Goal: Information Seeking & Learning: Learn about a topic

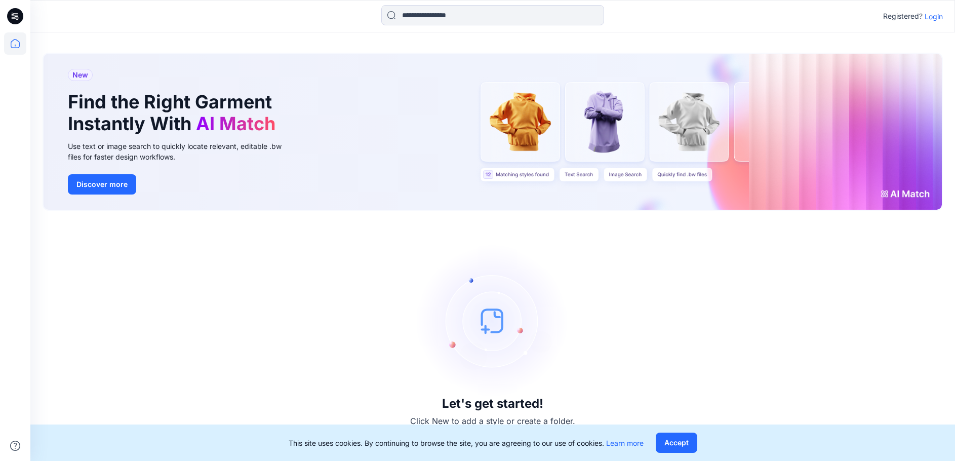
click at [934, 16] on p "Login" at bounding box center [934, 16] width 18 height 11
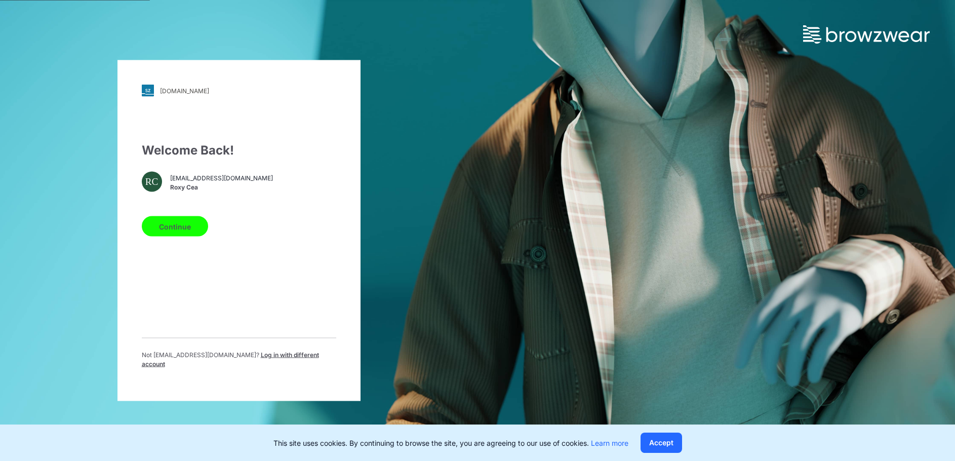
drag, startPoint x: 173, startPoint y: 227, endPoint x: 195, endPoint y: 225, distance: 21.9
click at [174, 227] on button "Continue" at bounding box center [175, 226] width 66 height 20
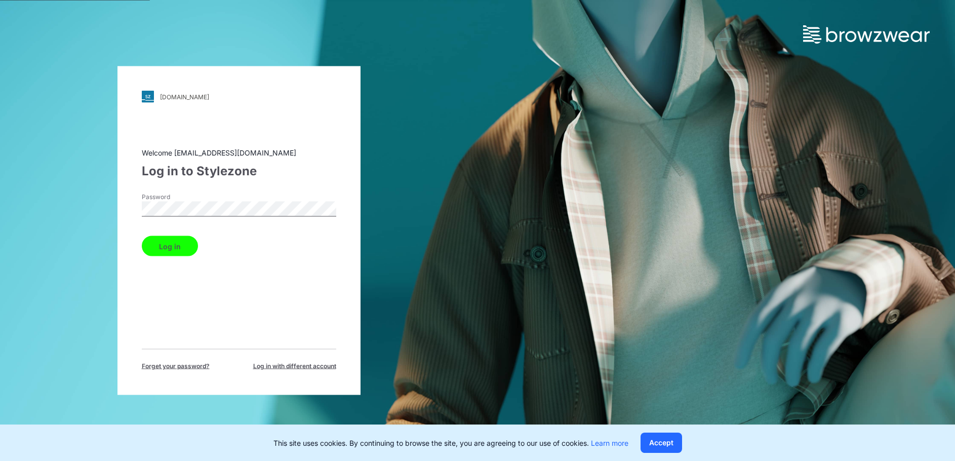
click at [175, 245] on button "Log in" at bounding box center [170, 246] width 56 height 20
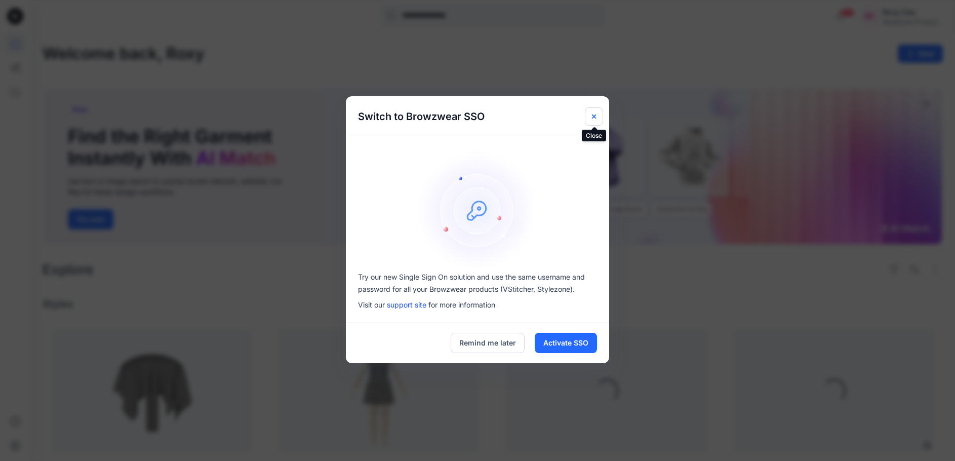
click at [592, 114] on icon "Close" at bounding box center [594, 116] width 4 height 4
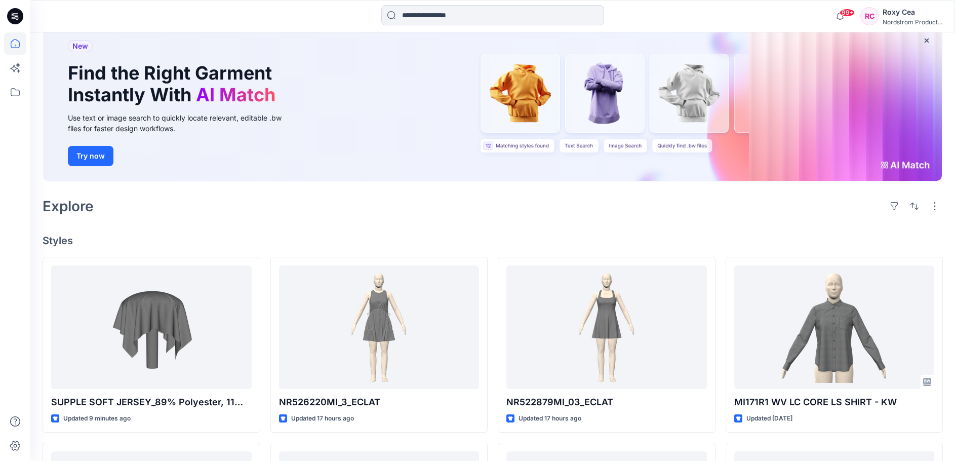
scroll to position [84, 0]
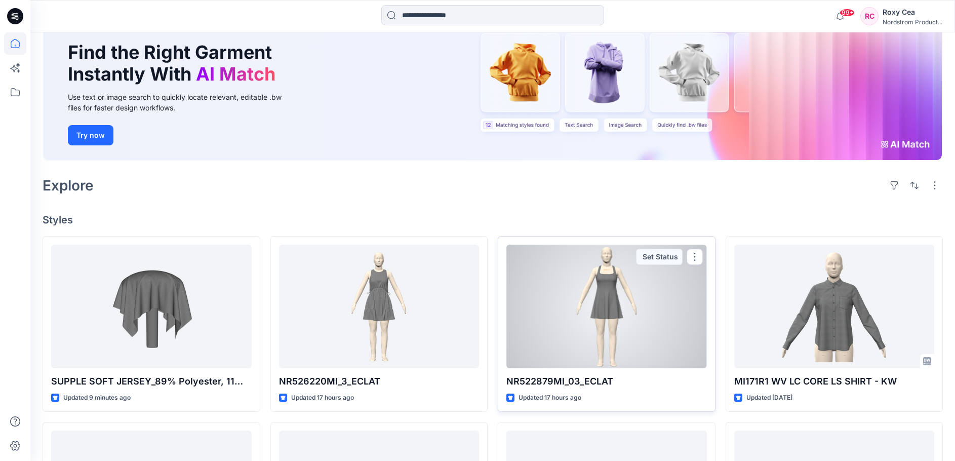
click at [578, 336] on div at bounding box center [606, 307] width 201 height 124
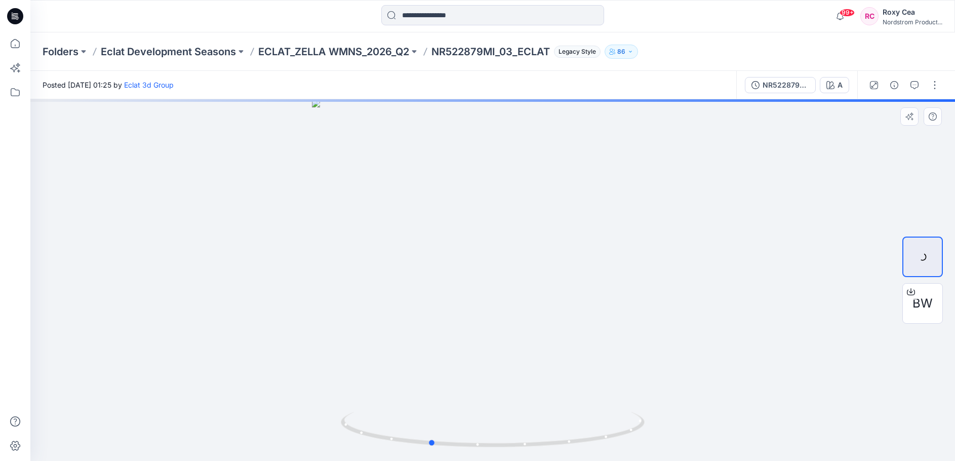
drag, startPoint x: 534, startPoint y: 258, endPoint x: 444, endPoint y: 254, distance: 90.2
click at [444, 254] on div at bounding box center [492, 280] width 925 height 362
drag, startPoint x: 598, startPoint y: 441, endPoint x: 570, endPoint y: 445, distance: 28.7
click at [570, 445] on icon at bounding box center [494, 431] width 306 height 38
click at [618, 438] on icon at bounding box center [494, 431] width 306 height 38
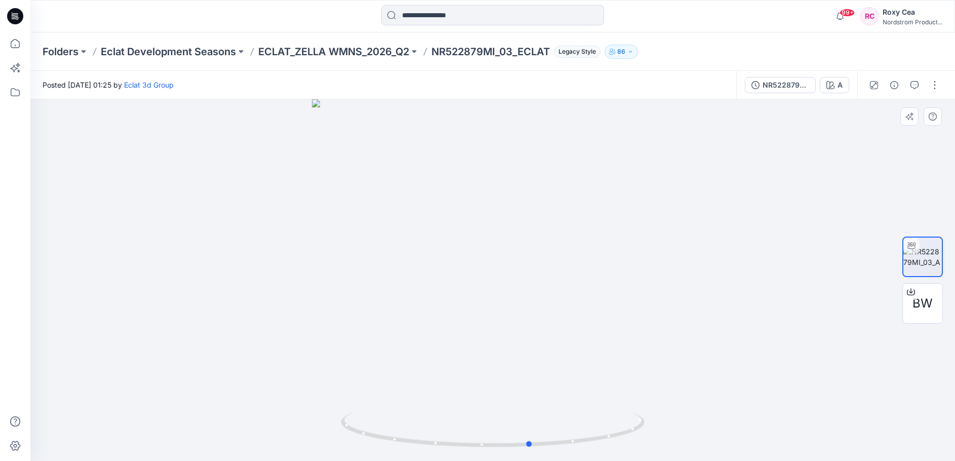
drag, startPoint x: 481, startPoint y: 257, endPoint x: 885, endPoint y: 285, distance: 405.1
click at [881, 280] on div at bounding box center [492, 280] width 925 height 362
click at [930, 311] on span "BW" at bounding box center [923, 303] width 20 height 18
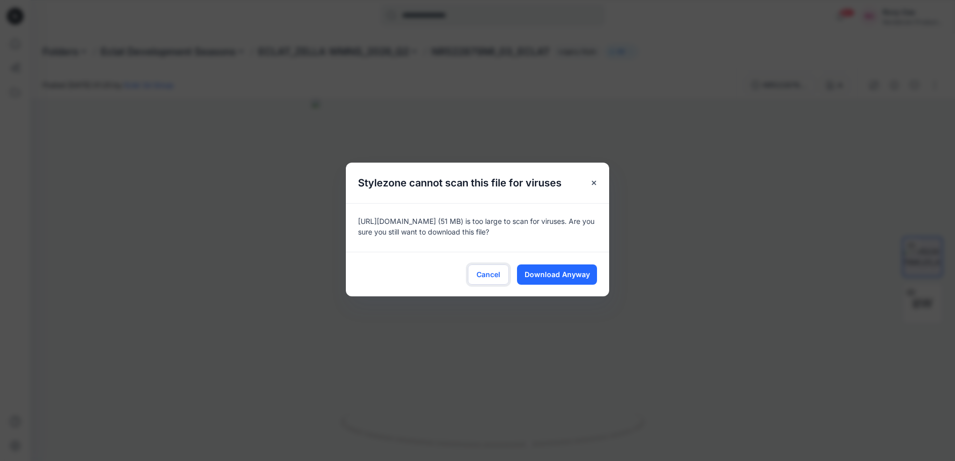
click at [484, 275] on span "Cancel" at bounding box center [489, 274] width 24 height 11
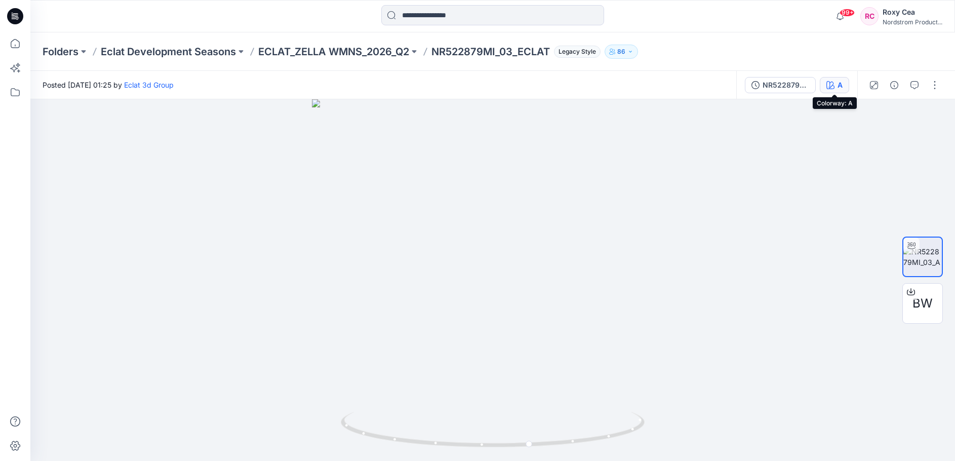
click at [839, 86] on div "A" at bounding box center [840, 85] width 5 height 11
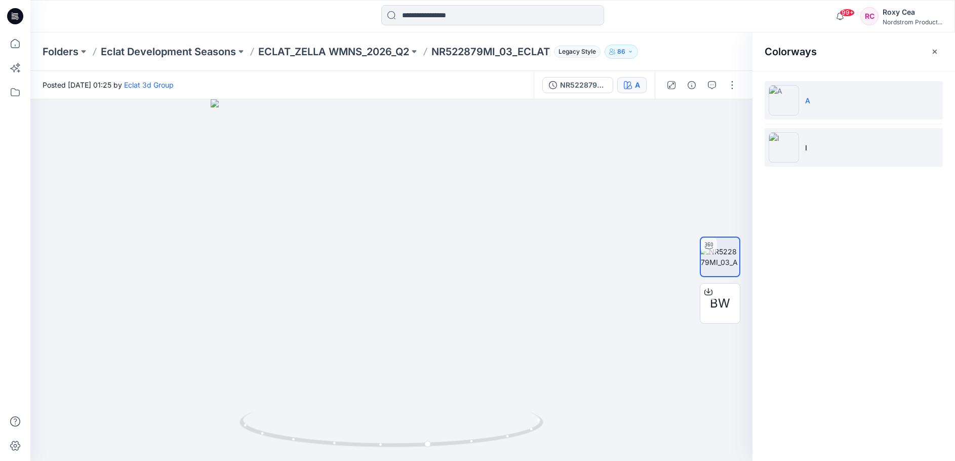
click at [793, 147] on img at bounding box center [784, 147] width 30 height 30
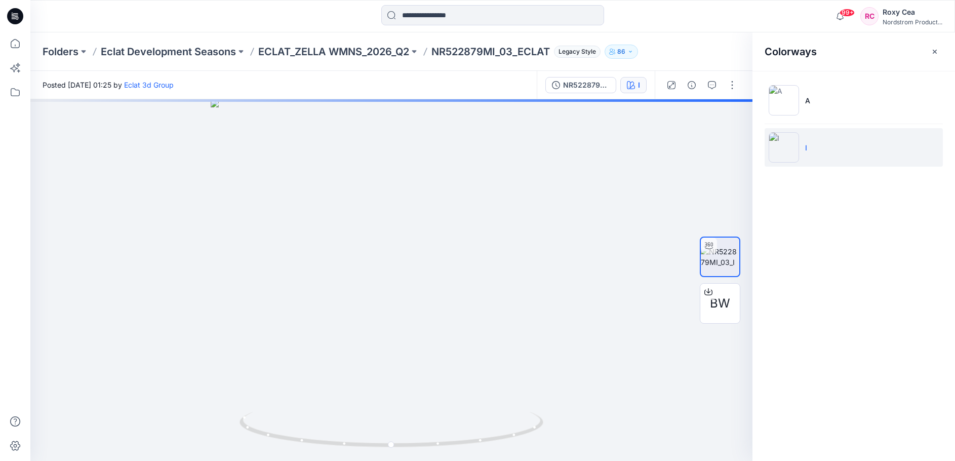
click at [784, 150] on img at bounding box center [784, 147] width 30 height 30
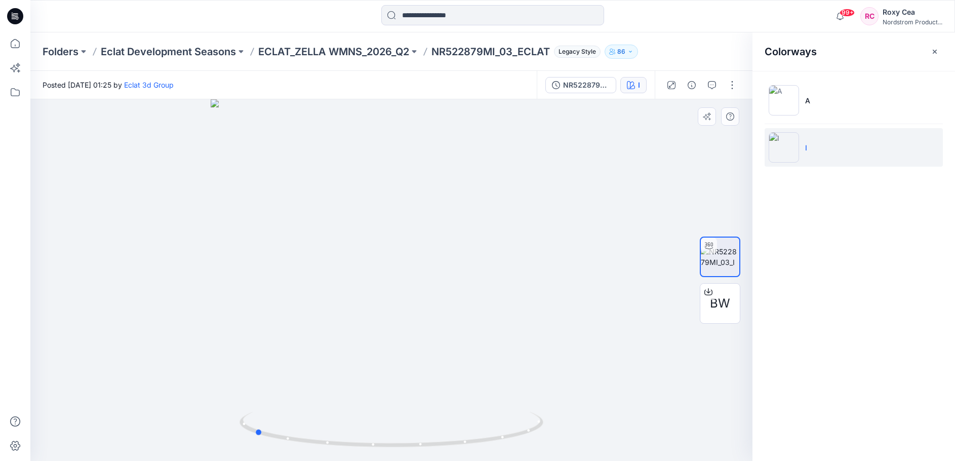
drag, startPoint x: 427, startPoint y: 260, endPoint x: 299, endPoint y: 252, distance: 128.4
click at [299, 252] on div at bounding box center [391, 280] width 722 height 362
drag, startPoint x: 409, startPoint y: 307, endPoint x: 588, endPoint y: 301, distance: 178.9
click at [588, 301] on div at bounding box center [391, 280] width 722 height 362
drag, startPoint x: 317, startPoint y: 220, endPoint x: 673, endPoint y: 262, distance: 359.0
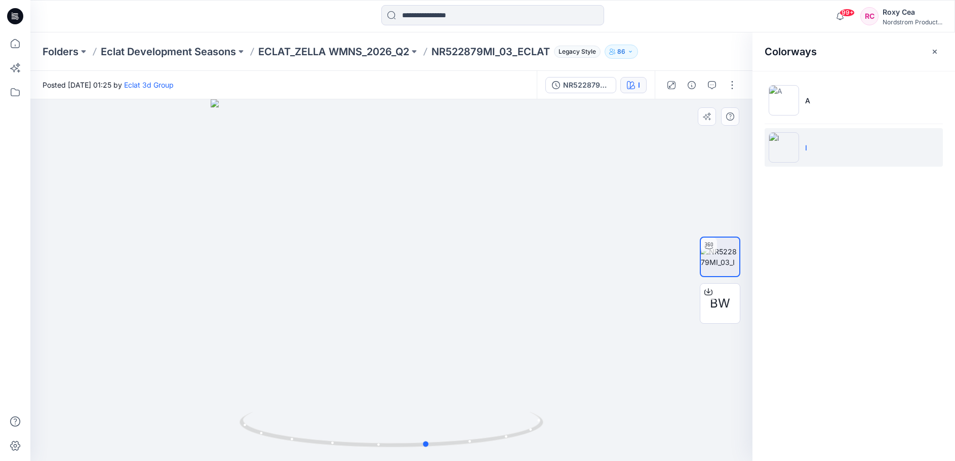
click at [673, 262] on div at bounding box center [391, 280] width 722 height 362
drag, startPoint x: 427, startPoint y: 447, endPoint x: 369, endPoint y: 447, distance: 58.7
click at [369, 447] on icon at bounding box center [393, 431] width 306 height 38
drag, startPoint x: 369, startPoint y: 447, endPoint x: 411, endPoint y: 450, distance: 42.6
click at [411, 450] on icon at bounding box center [393, 431] width 306 height 38
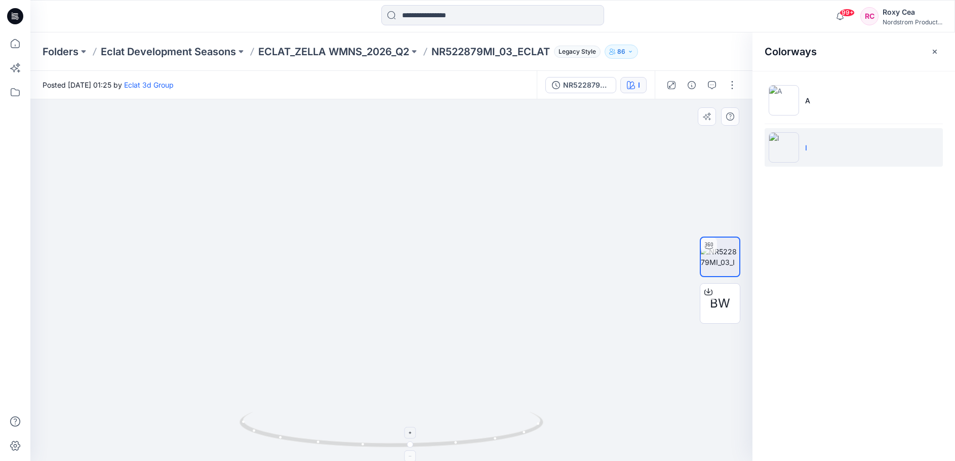
click at [415, 435] on div at bounding box center [411, 432] width 12 height 12
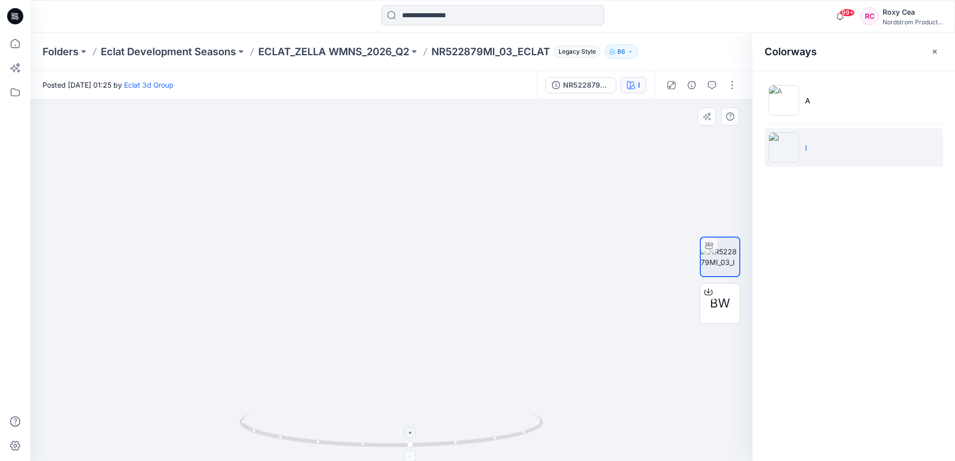
click at [415, 435] on div at bounding box center [411, 432] width 12 height 12
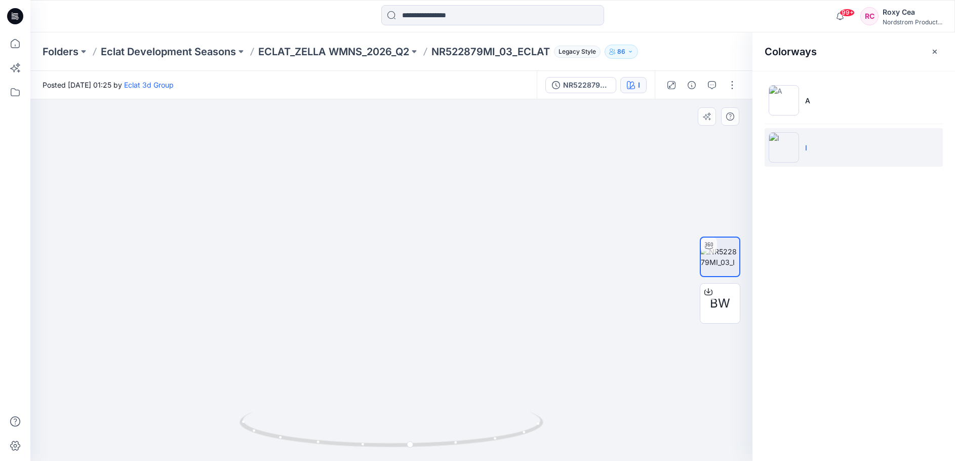
drag, startPoint x: 383, startPoint y: 294, endPoint x: 366, endPoint y: 382, distance: 90.2
click at [362, 384] on img at bounding box center [371, 205] width 885 height 509
drag, startPoint x: 369, startPoint y: 194, endPoint x: 356, endPoint y: 241, distance: 48.4
click at [355, 241] on img at bounding box center [357, 227] width 885 height 465
click at [480, 256] on img at bounding box center [357, 229] width 885 height 462
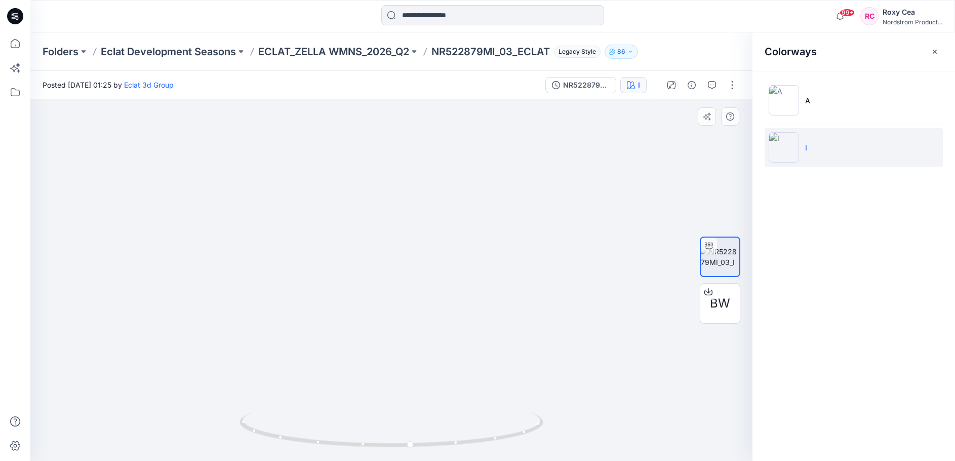
drag, startPoint x: 540, startPoint y: 276, endPoint x: 403, endPoint y: 358, distance: 160.1
click at [385, 276] on img at bounding box center [309, 229] width 885 height 462
drag, startPoint x: 467, startPoint y: 438, endPoint x: 554, endPoint y: 430, distance: 87.4
click at [554, 430] on div at bounding box center [391, 280] width 722 height 362
drag, startPoint x: 363, startPoint y: 341, endPoint x: 299, endPoint y: 342, distance: 63.8
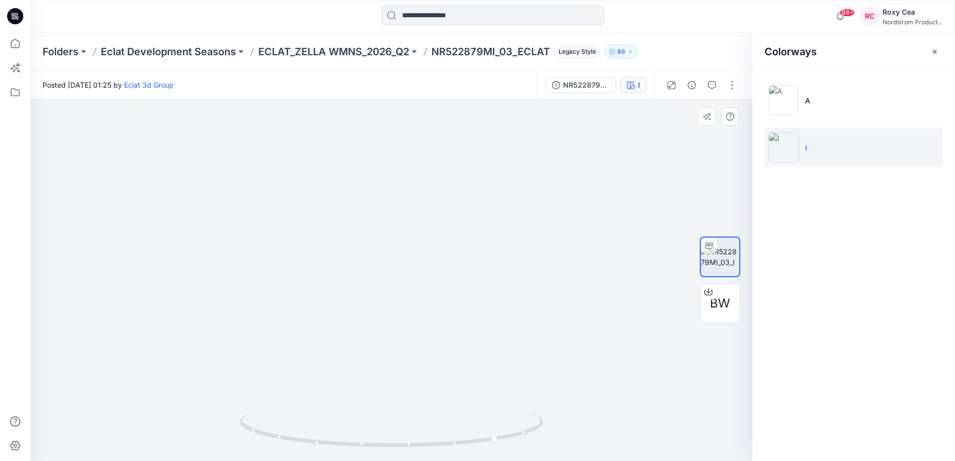
click at [300, 344] on img at bounding box center [309, 231] width 885 height 460
drag, startPoint x: 246, startPoint y: 330, endPoint x: 185, endPoint y: 325, distance: 60.5
click at [185, 325] on img at bounding box center [309, 228] width 885 height 464
drag, startPoint x: 448, startPoint y: 446, endPoint x: 343, endPoint y: 446, distance: 104.8
click at [343, 446] on icon at bounding box center [393, 431] width 306 height 38
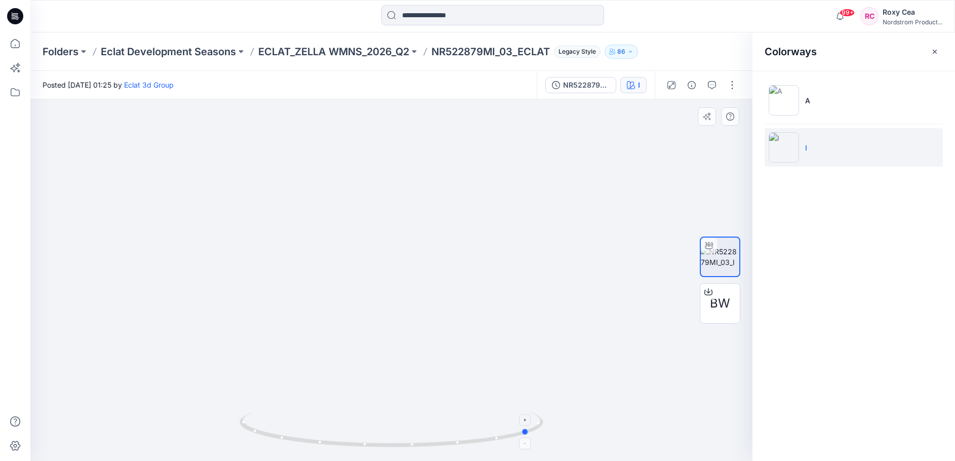
drag, startPoint x: 437, startPoint y: 443, endPoint x: 292, endPoint y: 437, distance: 145.5
click at [292, 437] on icon at bounding box center [393, 431] width 306 height 38
drag, startPoint x: 350, startPoint y: 371, endPoint x: 348, endPoint y: 269, distance: 101.8
click at [348, 269] on img at bounding box center [309, 177] width 885 height 567
drag, startPoint x: 281, startPoint y: 373, endPoint x: 346, endPoint y: 378, distance: 65.5
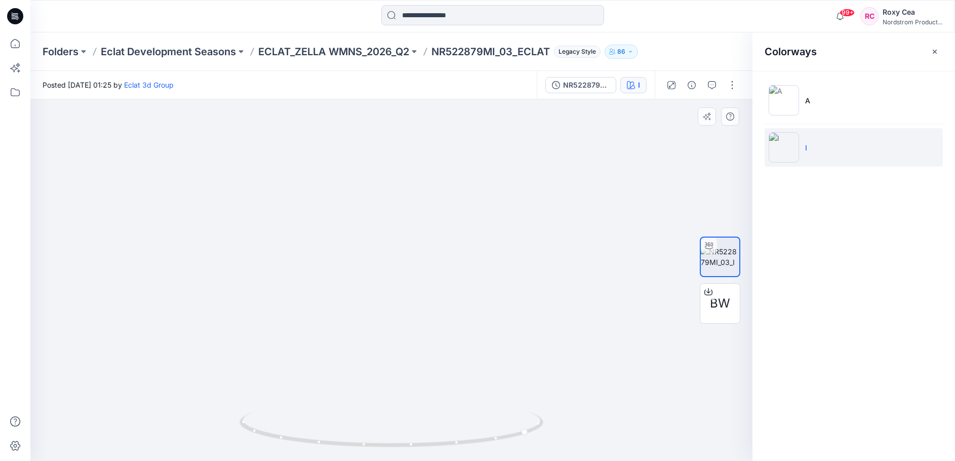
click at [381, 390] on img at bounding box center [414, 187] width 885 height 548
drag, startPoint x: 364, startPoint y: 263, endPoint x: 427, endPoint y: 435, distance: 182.3
click at [256, 258] on img at bounding box center [309, 182] width 885 height 558
drag, startPoint x: 428, startPoint y: 447, endPoint x: 307, endPoint y: 446, distance: 121.0
click at [307, 446] on icon at bounding box center [393, 431] width 306 height 38
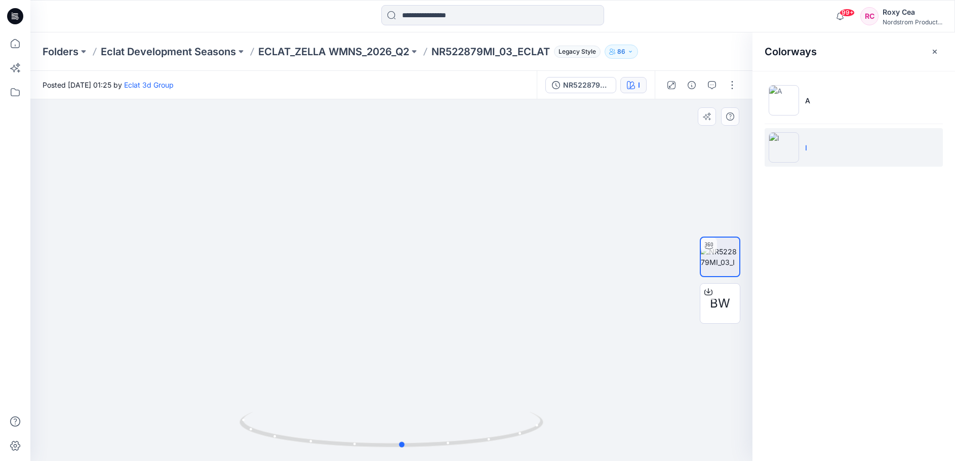
drag, startPoint x: 455, startPoint y: 443, endPoint x: 473, endPoint y: 460, distance: 25.4
click at [473, 460] on div at bounding box center [392, 435] width 304 height 51
drag, startPoint x: 413, startPoint y: 444, endPoint x: 441, endPoint y: 455, distance: 30.5
click at [441, 455] on div at bounding box center [392, 435] width 304 height 51
drag, startPoint x: 459, startPoint y: 446, endPoint x: 415, endPoint y: 447, distance: 44.6
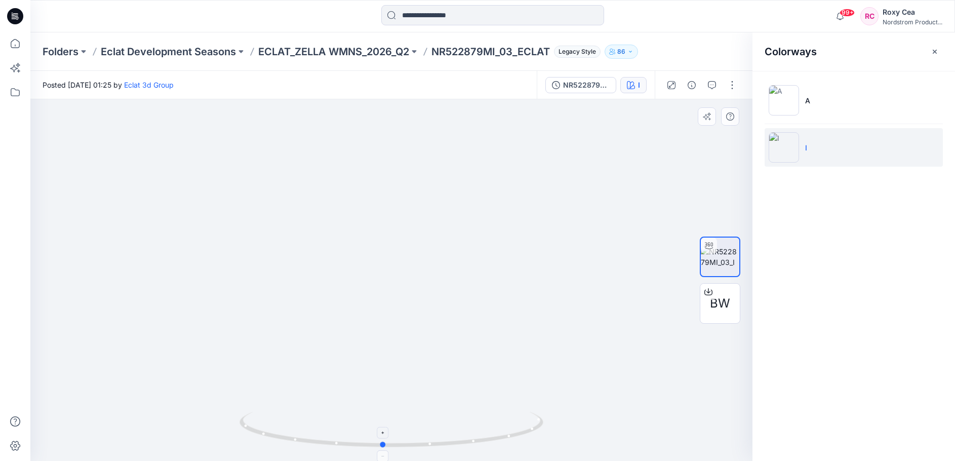
click at [415, 447] on icon at bounding box center [393, 431] width 306 height 38
drag, startPoint x: 506, startPoint y: 397, endPoint x: 380, endPoint y: 388, distance: 125.9
click at [382, 388] on img at bounding box center [309, 180] width 885 height 561
drag, startPoint x: 340, startPoint y: 277, endPoint x: 215, endPoint y: 279, distance: 125.1
click at [214, 279] on img at bounding box center [309, 181] width 885 height 560
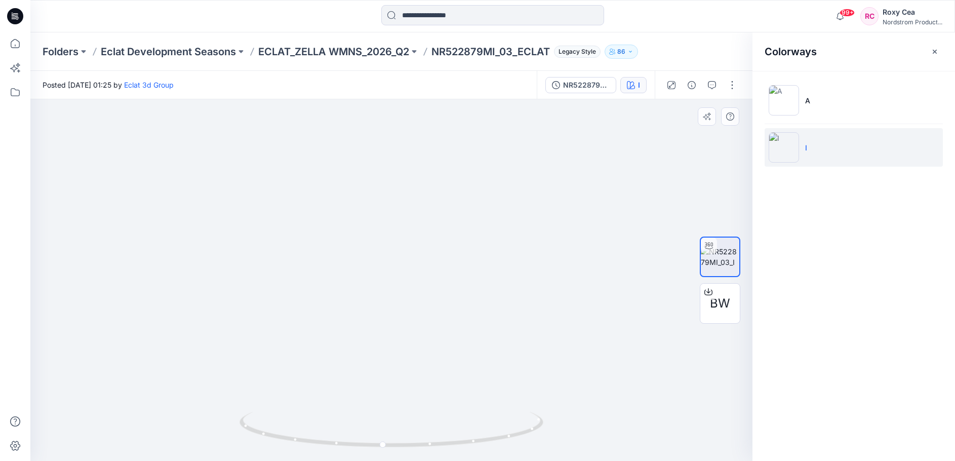
drag, startPoint x: 354, startPoint y: 293, endPoint x: 470, endPoint y: 300, distance: 116.2
click at [470, 300] on img at bounding box center [349, 181] width 885 height 560
drag, startPoint x: 431, startPoint y: 287, endPoint x: 374, endPoint y: 266, distance: 61.4
click at [372, 266] on img at bounding box center [407, 172] width 885 height 578
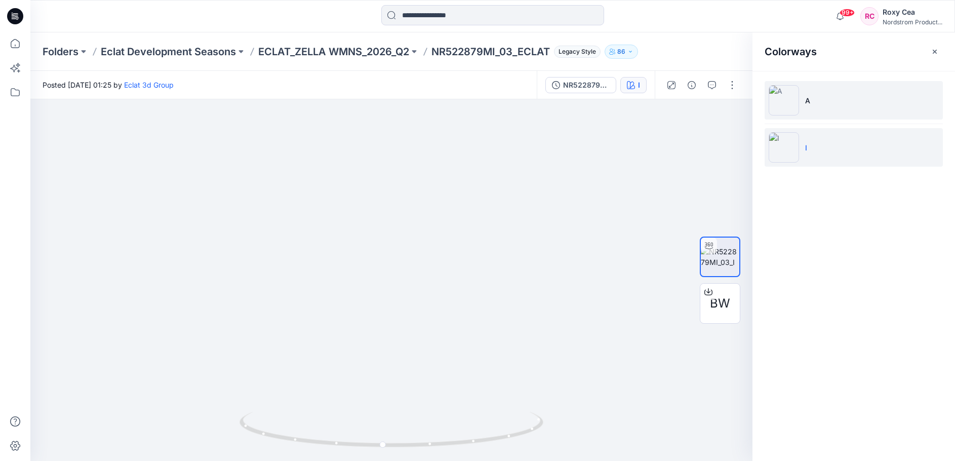
click at [785, 95] on img at bounding box center [784, 100] width 30 height 30
click at [790, 90] on img at bounding box center [784, 100] width 30 height 30
drag, startPoint x: 438, startPoint y: 266, endPoint x: 394, endPoint y: 264, distance: 43.6
click at [515, 433] on icon at bounding box center [393, 431] width 306 height 38
drag, startPoint x: 487, startPoint y: 439, endPoint x: 436, endPoint y: 427, distance: 52.8
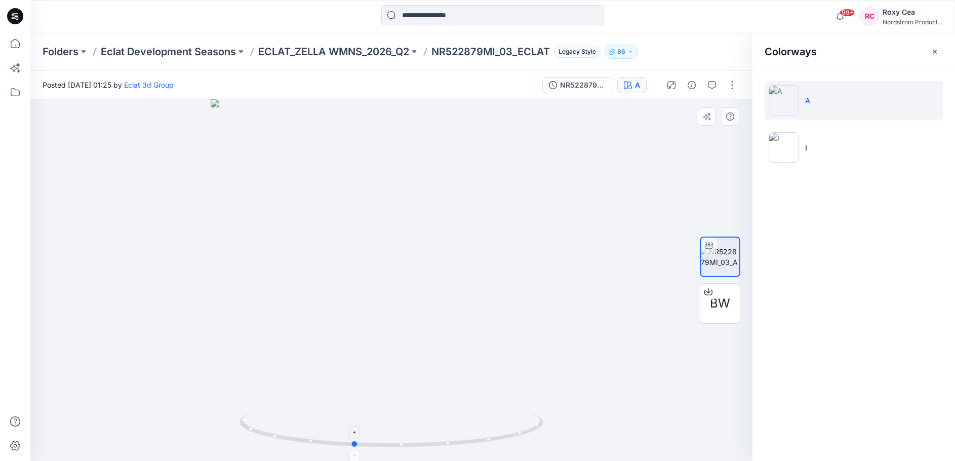
click at [436, 427] on icon at bounding box center [393, 431] width 306 height 38
